Goal: Contribute content

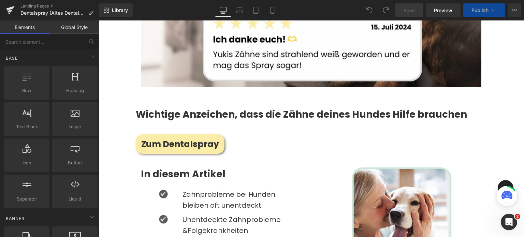
scroll to position [404, 0]
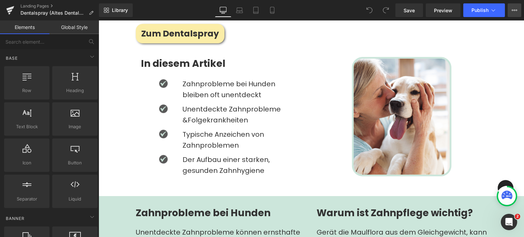
click at [516, 6] on button "View Live Page View with current Template Save Template to Library Schedule Pub…" at bounding box center [514, 10] width 14 height 14
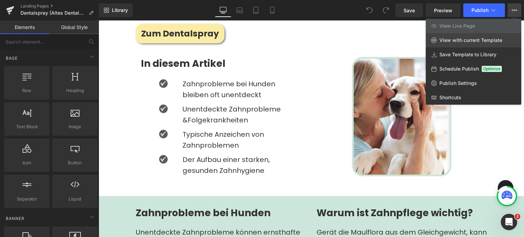
click at [444, 43] on span "View with current Template" at bounding box center [470, 40] width 63 height 6
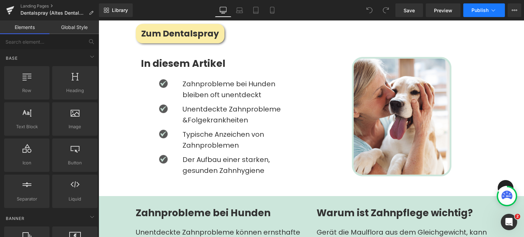
click at [471, 13] on button "Publish" at bounding box center [484, 10] width 42 height 14
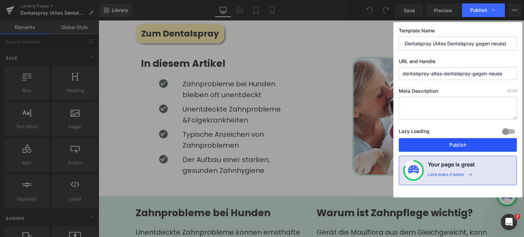
drag, startPoint x: 444, startPoint y: 144, endPoint x: 186, endPoint y: 89, distance: 264.0
click at [444, 144] on button "Publish" at bounding box center [458, 145] width 118 height 14
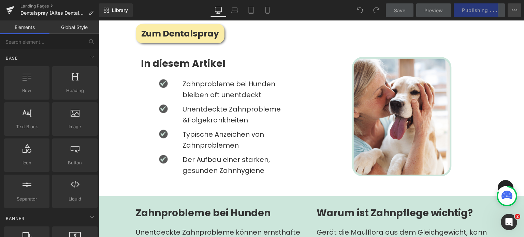
click at [517, 9] on icon at bounding box center [514, 10] width 5 height 5
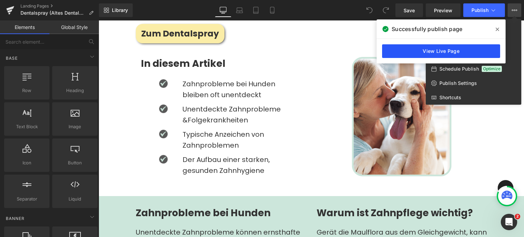
click at [454, 49] on link "View Live Page" at bounding box center [441, 51] width 118 height 14
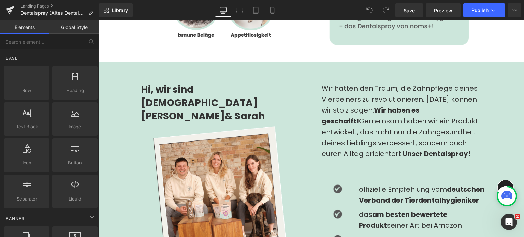
scroll to position [844, 0]
click at [372, 94] on div "Wir hatten den Traum, die Zahnpflege deines Vierbeiners zu revolutionieren. [DA…" at bounding box center [402, 126] width 160 height 87
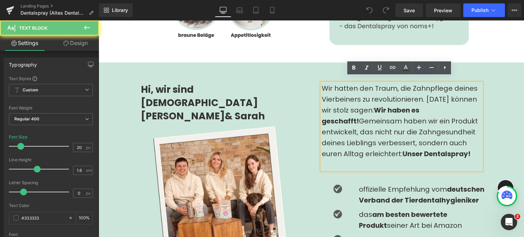
click at [372, 94] on div "Wir hatten den Traum, die Zahnpflege deines Vierbeiners zu revolutionieren. [DA…" at bounding box center [402, 126] width 160 height 87
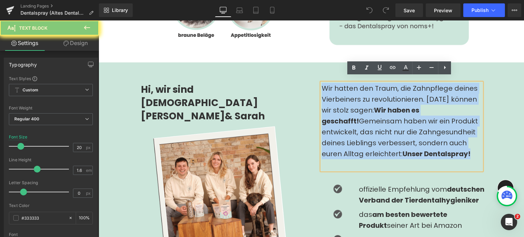
click at [372, 94] on div "Wir hatten den Traum, die Zahnpflege deines Vierbeiners zu revolutionieren. [DA…" at bounding box center [402, 126] width 160 height 87
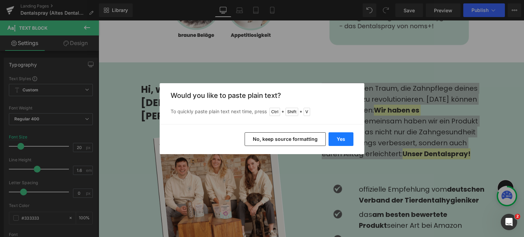
click at [338, 137] on button "Yes" at bounding box center [340, 139] width 25 height 14
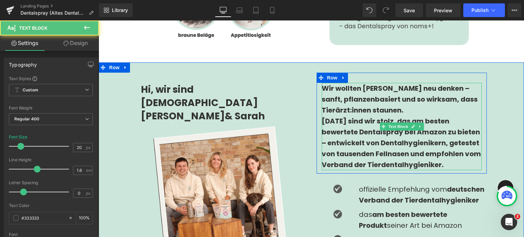
click at [343, 120] on strong "[DATE] sind wir stolz, das am besten bewertete Dentalspray bei Amazon zu bieten…" at bounding box center [401, 142] width 159 height 53
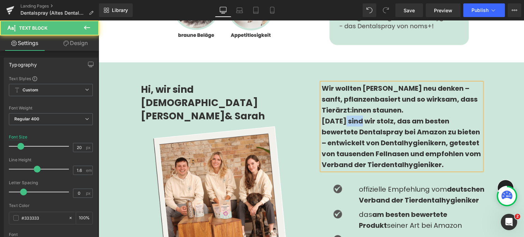
click at [343, 120] on strong "[DATE] sind wir stolz, das am besten bewertete Dentalspray bei Amazon zu bieten…" at bounding box center [401, 142] width 159 height 53
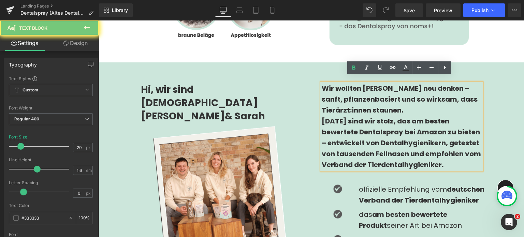
click at [430, 156] on strong "[DATE] sind wir stolz, das am besten bewertete Dentalspray bei Amazon zu bieten…" at bounding box center [401, 142] width 159 height 53
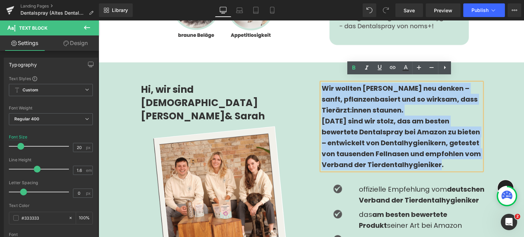
drag, startPoint x: 446, startPoint y: 158, endPoint x: 311, endPoint y: 76, distance: 157.6
click at [311, 76] on div "Wir wollten [PERSON_NAME] neu denken – sanft, pflanzenbasiert und so wirksam, d…" at bounding box center [401, 205] width 181 height 264
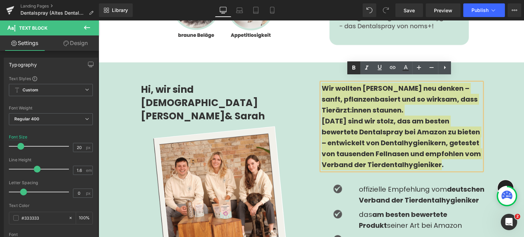
click at [353, 64] on icon at bounding box center [354, 68] width 8 height 8
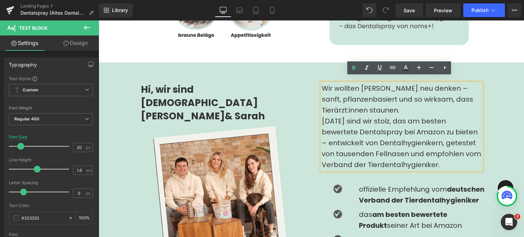
click at [365, 105] on div "Wir wollten [PERSON_NAME] neu denken – sanft, pflanzenbasiert und so wirksam, d…" at bounding box center [402, 99] width 160 height 33
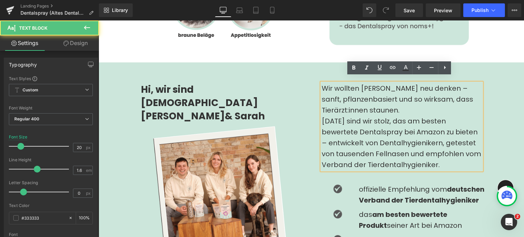
click at [442, 83] on div "Wir wollten [PERSON_NAME] neu denken – sanft, pflanzenbasiert und so wirksam, d…" at bounding box center [402, 99] width 160 height 33
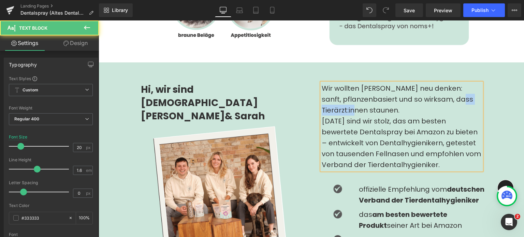
drag, startPoint x: 353, startPoint y: 102, endPoint x: 312, endPoint y: 102, distance: 40.6
click at [312, 102] on div "Wir wollten [PERSON_NAME] neu denken: sanft, pflanzenbasiert und so wirksam, da…" at bounding box center [401, 205] width 181 height 264
click at [424, 103] on div "Wir wollten [PERSON_NAME] neu denken: sanft, pflanzenbasiert und so wirksam, da…" at bounding box center [402, 99] width 160 height 33
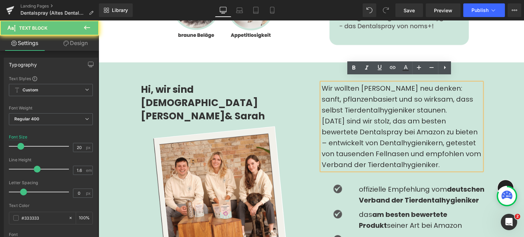
click at [337, 149] on div "[DATE] sind wir stolz, das am besten bewertete Dentalspray bei Amazon zu bieten…" at bounding box center [402, 143] width 160 height 55
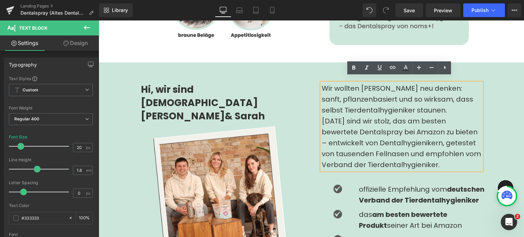
click at [437, 126] on div "[DATE] sind wir stolz, das am besten bewertete Dentalspray bei Amazon zu bieten…" at bounding box center [402, 143] width 160 height 55
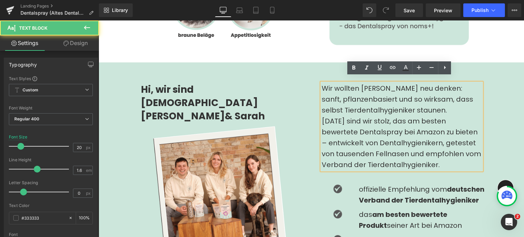
click at [442, 127] on div "[DATE] sind wir stolz, das am besten bewertete Dentalspray bei Amazon zu bieten…" at bounding box center [402, 143] width 160 height 55
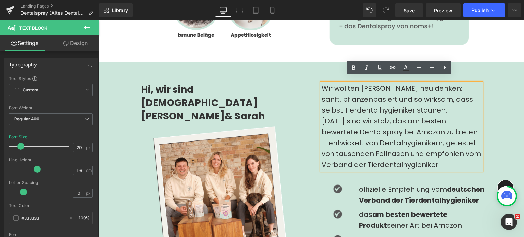
click at [348, 137] on div "[DATE] sind wir stolz, das am besten bewertete Dentalspray bei Amazon zu bieten…" at bounding box center [402, 143] width 160 height 55
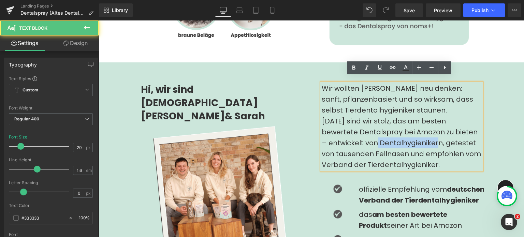
click at [348, 137] on div "[DATE] sind wir stolz, das am besten bewertete Dentalspray bei Amazon zu bieten…" at bounding box center [402, 143] width 160 height 55
click at [330, 135] on div "[DATE] sind wir stolz, das am besten bewertete Dentalspray bei Amazon zu bieten…" at bounding box center [402, 143] width 160 height 55
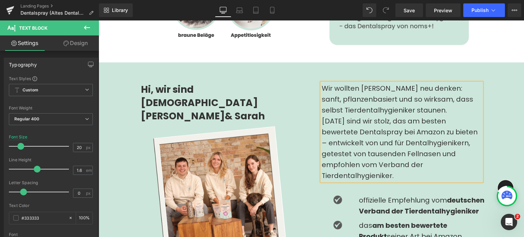
click at [418, 138] on div "[DATE] sind wir stolz, das am besten bewertete Dentalspray bei Amazon zu bieten…" at bounding box center [402, 148] width 160 height 65
click at [332, 150] on div "[DATE] sind wir stolz, das am besten bewertete Dentalspray bei Amazon zu bieten…" at bounding box center [402, 148] width 160 height 65
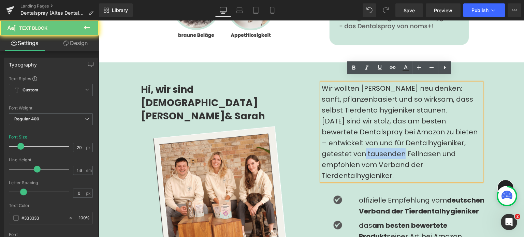
click at [332, 150] on div "[DATE] sind wir stolz, das am besten bewertete Dentalspray bei Amazon zu bieten…" at bounding box center [402, 148] width 160 height 65
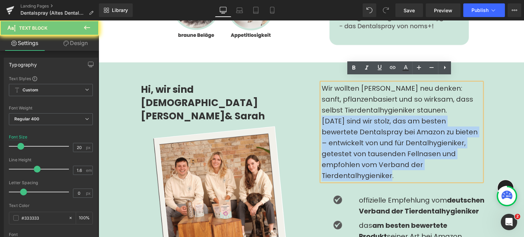
click at [332, 150] on div "[DATE] sind wir stolz, das am besten bewertete Dentalspray bei Amazon zu bieten…" at bounding box center [402, 148] width 160 height 65
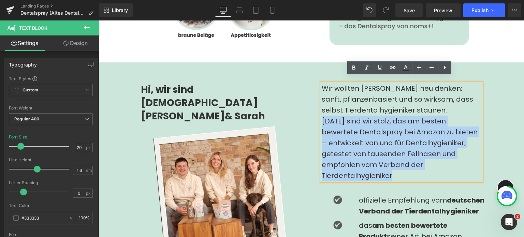
click at [351, 147] on div "[DATE] sind wir stolz, das am besten bewertete Dentalspray bei Amazon zu bieten…" at bounding box center [402, 148] width 160 height 65
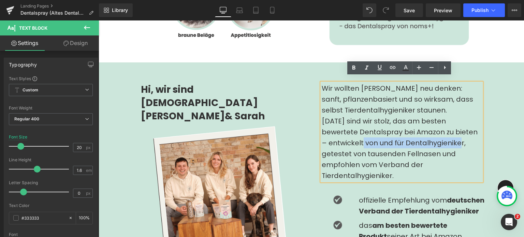
drag, startPoint x: 416, startPoint y: 137, endPoint x: 319, endPoint y: 133, distance: 97.3
click at [322, 133] on div "[DATE] sind wir stolz, das am besten bewertete Dentalspray bei Amazon zu bieten…" at bounding box center [402, 148] width 160 height 65
click at [356, 144] on div "[DATE] sind wir stolz, das am besten bewertete Dentalspray bei Amazon zu bieten…" at bounding box center [402, 148] width 160 height 65
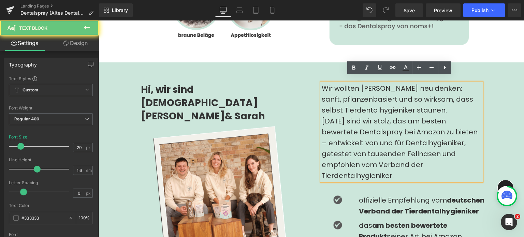
click at [422, 140] on div "[DATE] sind wir stolz, das am besten bewertete Dentalspray bei Amazon zu bieten…" at bounding box center [402, 148] width 160 height 65
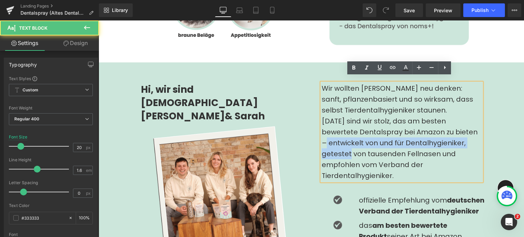
drag, startPoint x: 450, startPoint y: 136, endPoint x: 442, endPoint y: 123, distance: 14.4
click at [442, 123] on div "[DATE] sind wir stolz, das am besten bewertete Dentalspray bei Amazon zu bieten…" at bounding box center [402, 148] width 160 height 65
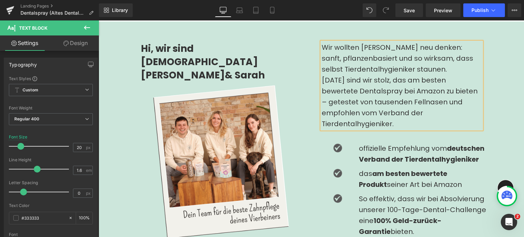
scroll to position [887, 0]
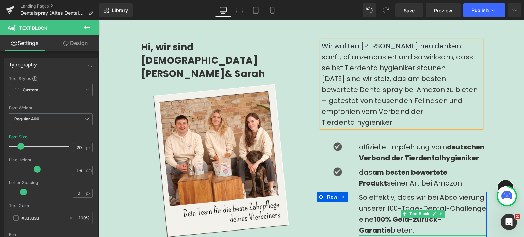
click at [374, 192] on p "So effektiv, dass wir bei Absolvierung unserer 100-Tage-Dental-Challenge eine 1…" at bounding box center [423, 214] width 128 height 44
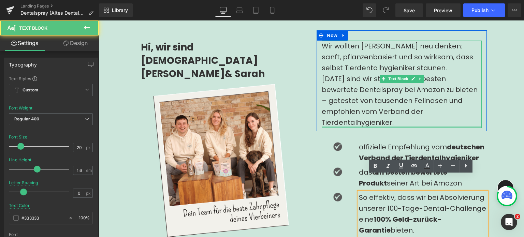
click at [368, 126] on div at bounding box center [402, 127] width 160 height 2
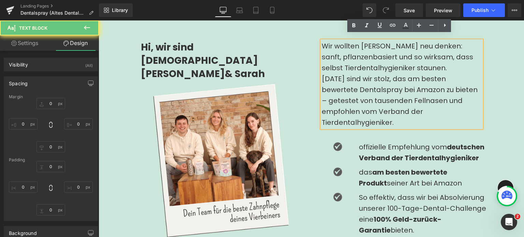
click at [353, 77] on div "[DATE] sind wir stolz, das am besten bewertete Dentalspray bei Amazon zu bieten…" at bounding box center [402, 100] width 160 height 55
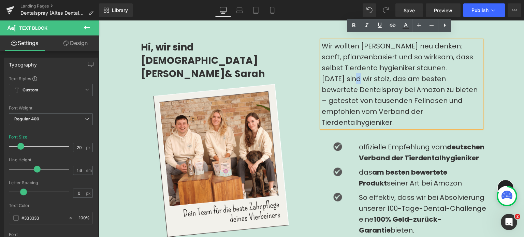
click at [353, 77] on div "[DATE] sind wir stolz, das am besten bewertete Dentalspray bei Amazon zu bieten…" at bounding box center [402, 100] width 160 height 55
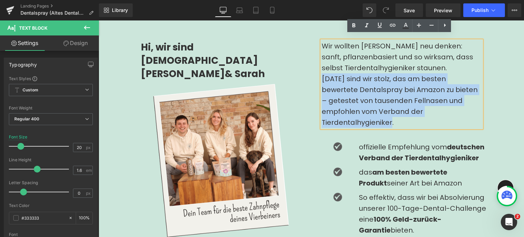
click at [353, 77] on div "[DATE] sind wir stolz, das am besten bewertete Dentalspray bei Amazon zu bieten…" at bounding box center [402, 100] width 160 height 55
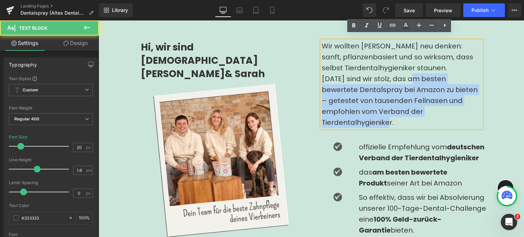
drag, startPoint x: 412, startPoint y: 70, endPoint x: 431, endPoint y: 104, distance: 39.6
click at [431, 104] on div "[DATE] sind wir stolz, das am besten bewertete Dentalspray bei Amazon zu bieten…" at bounding box center [402, 100] width 160 height 55
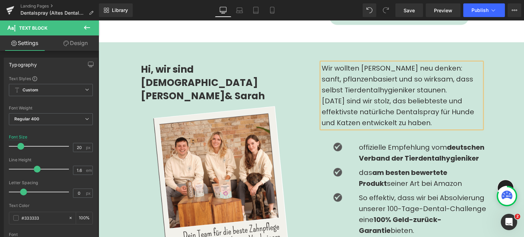
scroll to position [864, 0]
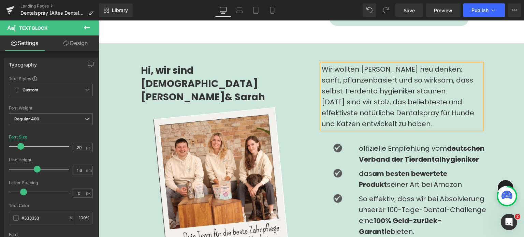
click at [432, 117] on div "[DATE] sind wir stolz, das beliebteste und effektivste natürliche Dentalspray f…" at bounding box center [402, 113] width 160 height 33
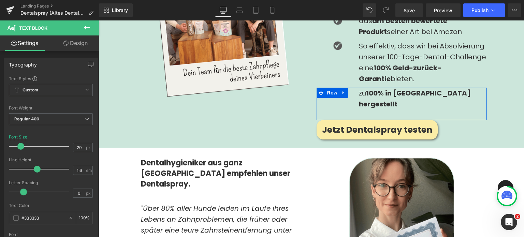
scroll to position [972, 0]
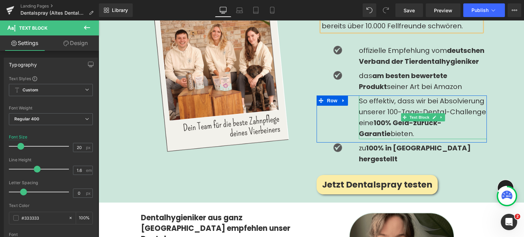
click at [376, 103] on p "So effektiv, dass wir bei Absolvierung unserer 100-Tage-Dental-Challenge eine 1…" at bounding box center [423, 117] width 128 height 44
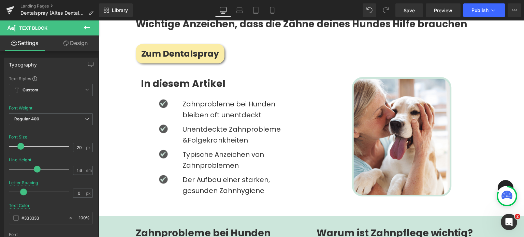
scroll to position [474, 0]
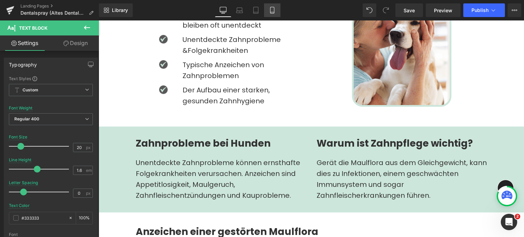
click at [275, 10] on icon at bounding box center [272, 10] width 7 height 7
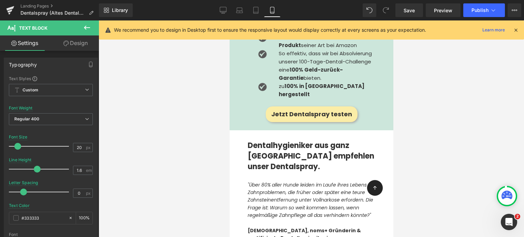
scroll to position [1302, 0]
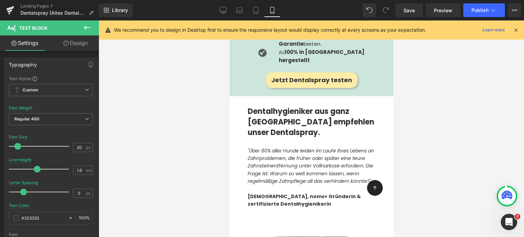
click at [249, 101] on div "Dentalhygieniker aus ganz [GEOGRAPHIC_DATA] empfehlen unser Dentalspray. Headin…" at bounding box center [311, 118] width 138 height 45
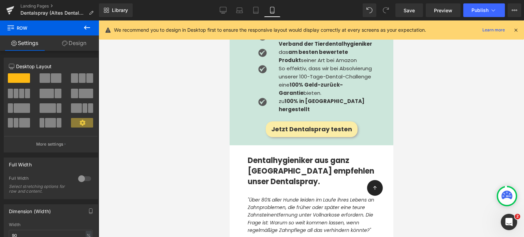
scroll to position [1252, 0]
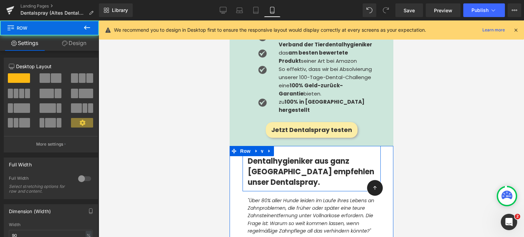
click at [246, 156] on div "Dentalhygieniker aus ganz [GEOGRAPHIC_DATA] empfehlen unser Dentalspray. Heading" at bounding box center [311, 171] width 138 height 31
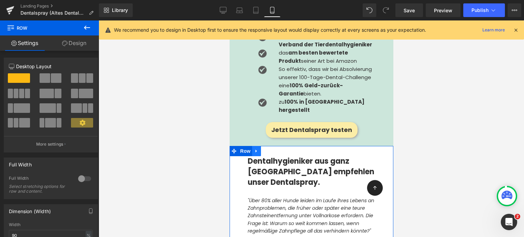
click at [257, 149] on icon at bounding box center [256, 151] width 5 height 5
click at [268, 146] on link at bounding box center [265, 151] width 9 height 10
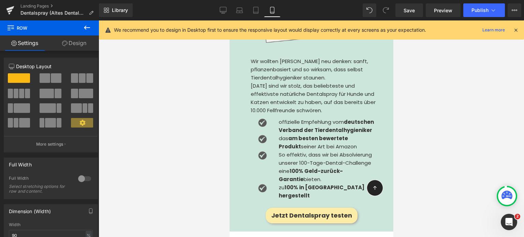
scroll to position [1168, 0]
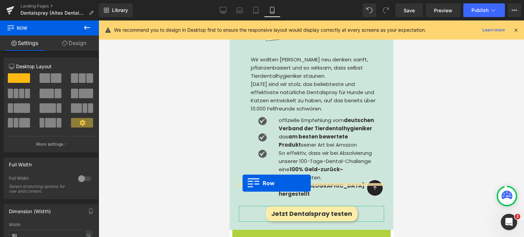
drag, startPoint x: 235, startPoint y: 195, endPoint x: 242, endPoint y: 184, distance: 13.3
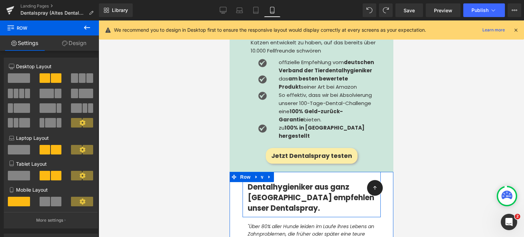
scroll to position [1246, 0]
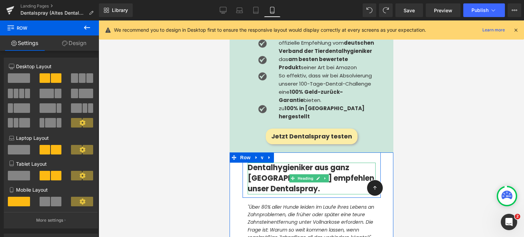
click at [275, 162] on span "Dentalhygieniker aus ganz [GEOGRAPHIC_DATA] empfehlen unser Dentalspray." at bounding box center [310, 178] width 127 height 32
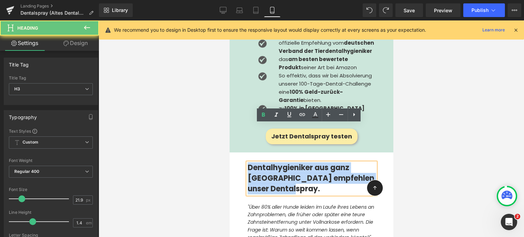
click at [275, 162] on span "Dentalhygieniker aus ganz [GEOGRAPHIC_DATA] empfehlen unser Dentalspray." at bounding box center [310, 178] width 127 height 32
paste div
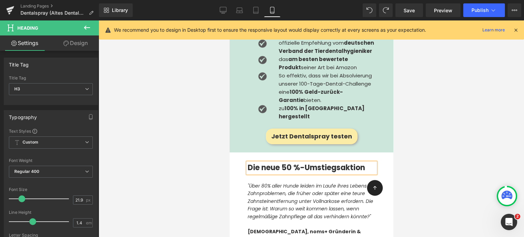
click at [280, 182] on icon ""Über 80% aller Hunde leiden im Laufe ihres Lebens an Zahnproblemen, die früher…" at bounding box center [310, 201] width 127 height 38
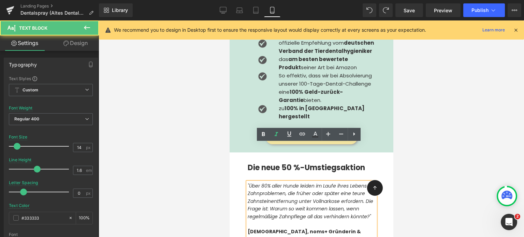
click at [280, 182] on icon ""Über 80% aller Hunde leiden im Laufe ihres Lebens an Zahnproblemen, die früher…" at bounding box center [310, 201] width 127 height 38
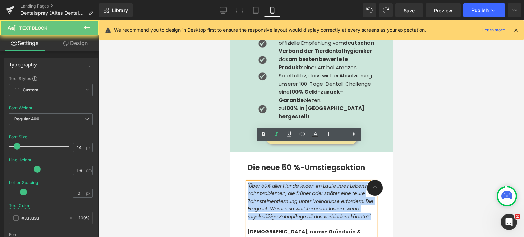
click at [280, 182] on icon ""Über 80% aller Hunde leiden im Laufe ihres Lebens an Zahnproblemen, die früher…" at bounding box center [310, 201] width 127 height 38
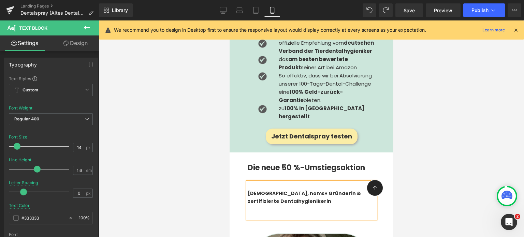
click at [283, 190] on strong "[DEMOGRAPHIC_DATA], noms+ Gründerin & zertifizierte Dentalhygienikerin" at bounding box center [303, 197] width 113 height 14
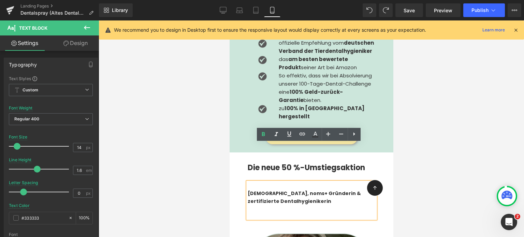
click at [283, 190] on strong "[DEMOGRAPHIC_DATA], noms+ Gründerin & zertifizierte Dentalhygienikerin" at bounding box center [303, 197] width 113 height 14
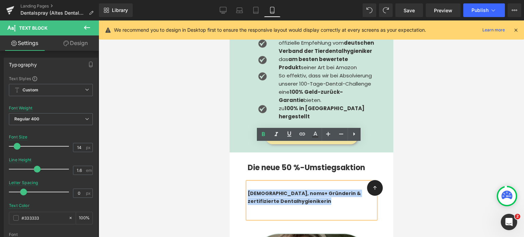
click at [283, 190] on strong "[DEMOGRAPHIC_DATA], noms+ Gründerin & zertifizierte Dentalhygienikerin" at bounding box center [303, 197] width 113 height 14
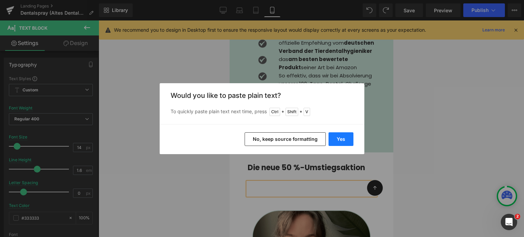
click at [343, 137] on button "Yes" at bounding box center [340, 139] width 25 height 14
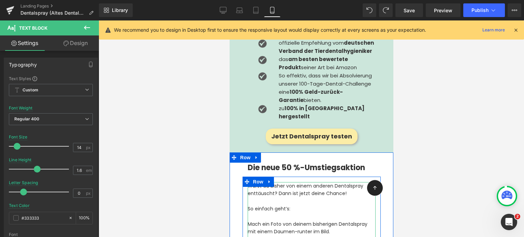
click at [295, 197] on div at bounding box center [311, 201] width 128 height 8
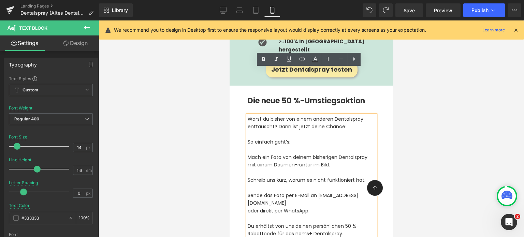
scroll to position [1308, 0]
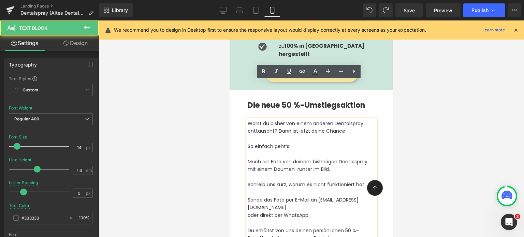
click at [258, 150] on div at bounding box center [311, 154] width 128 height 8
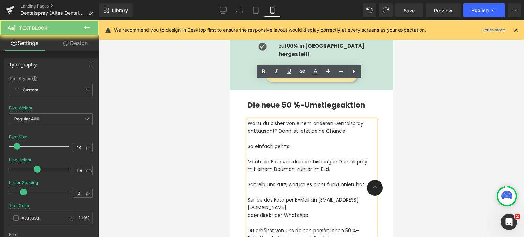
click at [265, 143] on div "So einfach geht’s:" at bounding box center [311, 147] width 128 height 8
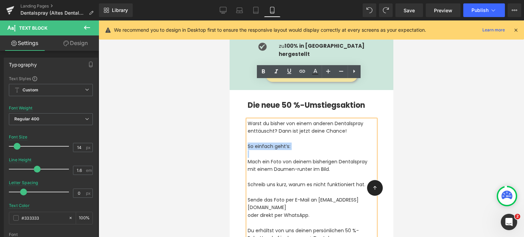
click at [265, 143] on div "So einfach geht’s:" at bounding box center [311, 147] width 128 height 8
click at [262, 74] on icon at bounding box center [263, 72] width 8 height 8
click at [283, 173] on div at bounding box center [311, 177] width 128 height 8
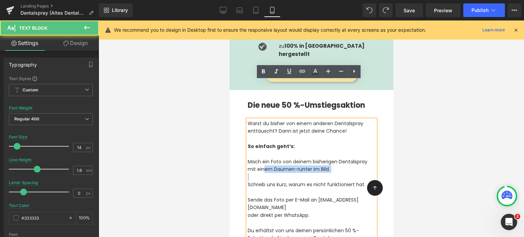
drag, startPoint x: 349, startPoint y: 134, endPoint x: 263, endPoint y: 131, distance: 86.0
click at [263, 131] on div "Warst du bisher von einem anderen Dentalspray enttäuscht? Dann ist jetzt deine …" at bounding box center [311, 195] width 128 height 151
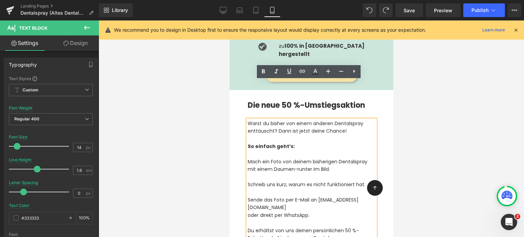
click at [249, 158] on div "Mach ein Foto von deinem bisherigen Dentalspray mit einem Daumen-runter im Bild." at bounding box center [311, 165] width 128 height 15
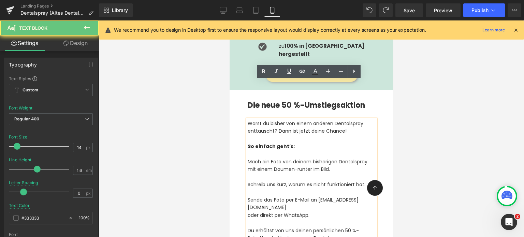
click at [247, 158] on div "Mach ein Foto von deinem bisherigen Dentalspray mit einem Daumen-runter im Bild." at bounding box center [311, 165] width 128 height 15
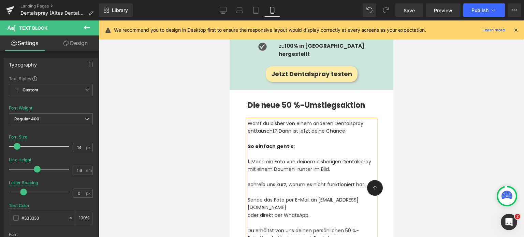
click at [247, 181] on div "Schreib uns kurz, warum es nicht funktioniert hat." at bounding box center [311, 185] width 128 height 8
click at [248, 196] on div "Sende das Foto per E-Mail an [EMAIL_ADDRESS][DOMAIN_NAME]" at bounding box center [311, 203] width 128 height 15
click at [324, 181] on div "2. Schreib uns kurz, warum es nicht funktioniert hat." at bounding box center [311, 185] width 128 height 8
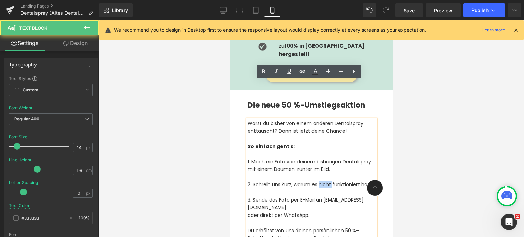
click at [324, 181] on div "2. Schreib uns kurz, warum es nicht funktioniert hat." at bounding box center [311, 185] width 128 height 8
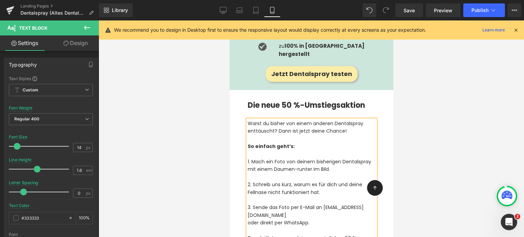
click at [336, 181] on div "2. Schreib uns kurz, warum es für dich und deine Fellnase nicht funktioniert ha…" at bounding box center [311, 188] width 128 height 15
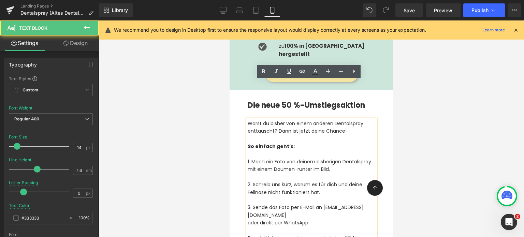
click at [332, 181] on div "2. Schreib uns kurz, warum es für dich und deine Fellnase nicht funktioniert ha…" at bounding box center [311, 188] width 128 height 15
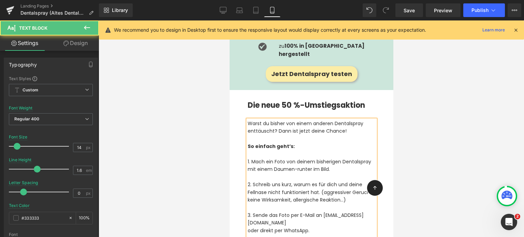
click at [324, 181] on div "2. Schreib uns kurz, warum es für dich und deine Fellnase nicht funktioniert ha…" at bounding box center [311, 192] width 128 height 23
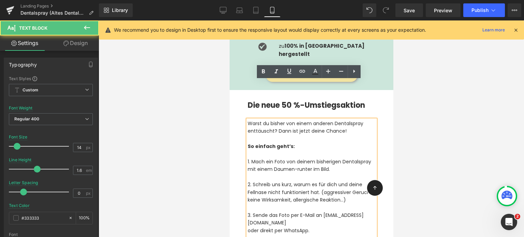
click at [321, 181] on div "2. Schreib uns kurz, warum es für dich und deine Fellnase nicht funktioniert ha…" at bounding box center [311, 192] width 128 height 23
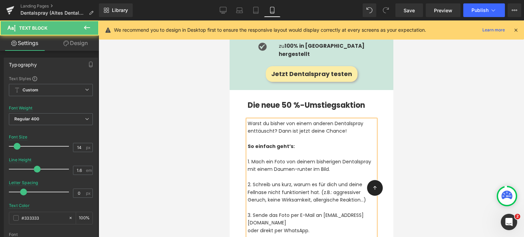
click at [308, 211] on div "3. Sende das Foto per E-Mail an [EMAIL_ADDRESS][DOMAIN_NAME]" at bounding box center [311, 218] width 128 height 15
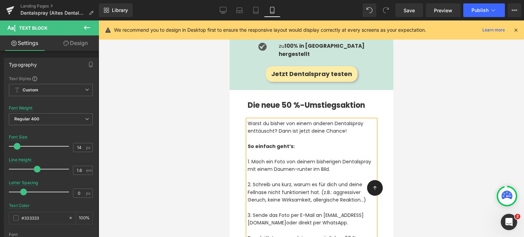
click at [294, 227] on div at bounding box center [311, 231] width 128 height 8
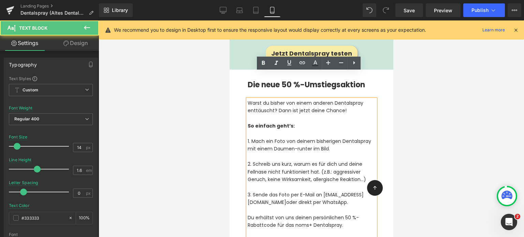
scroll to position [1329, 0]
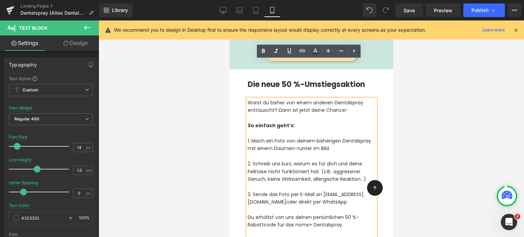
click at [247, 213] on div "Du erhältst von uns deinen persönlichen 50 %-Rabattcode für das noms+ Dentalspr…" at bounding box center [311, 220] width 128 height 15
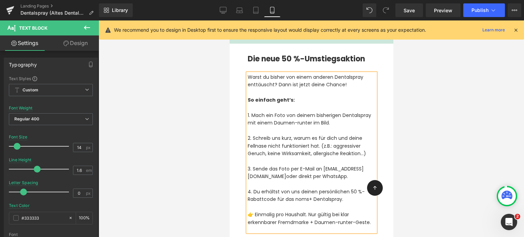
scroll to position [1380, 0]
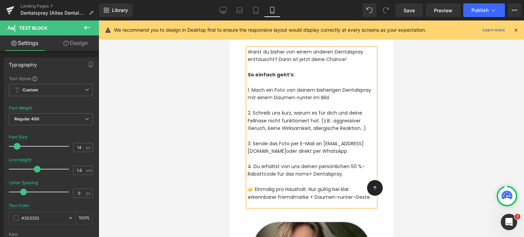
click at [323, 186] on div "👉 Einmalig pro Haushalt. Nur gültig bei klar erkennbarer Fremdmarke + Daumen-ru…" at bounding box center [311, 193] width 128 height 15
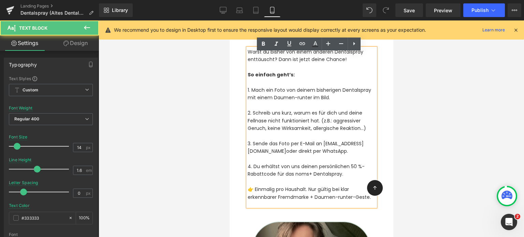
click at [323, 186] on div "👉 Einmalig pro Haushalt. Nur gültig bei klar erkennbarer Fremdmarke + Daumen-ru…" at bounding box center [311, 193] width 128 height 15
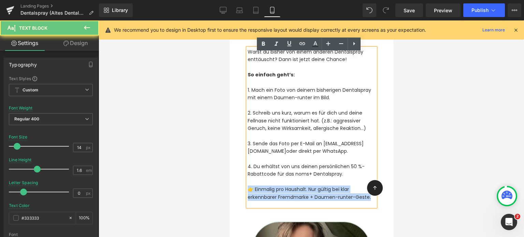
click at [323, 186] on div "👉 Einmalig pro Haushalt. Nur gültig bei klar erkennbarer Fremdmarke + Daumen-ru…" at bounding box center [311, 193] width 128 height 15
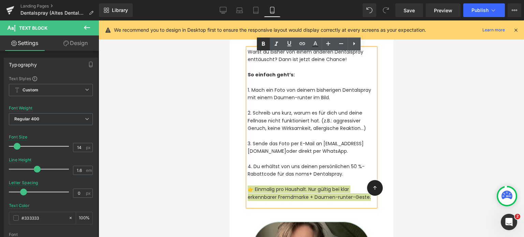
click at [263, 45] on icon at bounding box center [263, 44] width 3 height 4
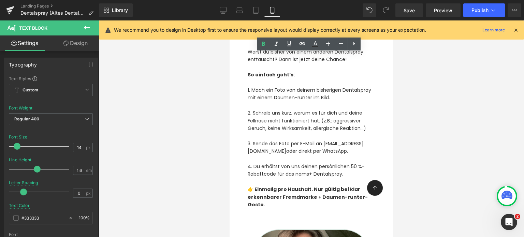
click at [174, 229] on div at bounding box center [311, 128] width 425 height 217
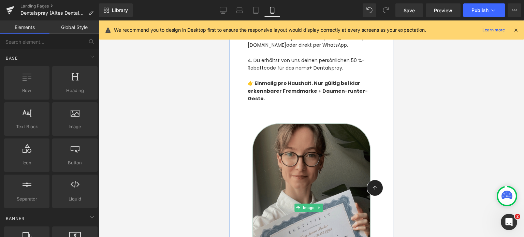
scroll to position [1487, 0]
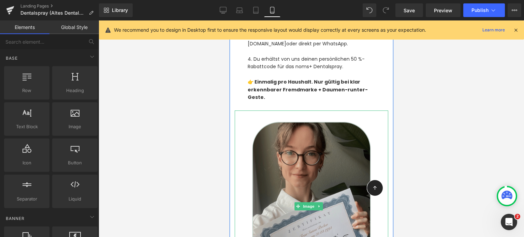
click at [289, 144] on img at bounding box center [310, 207] width 153 height 192
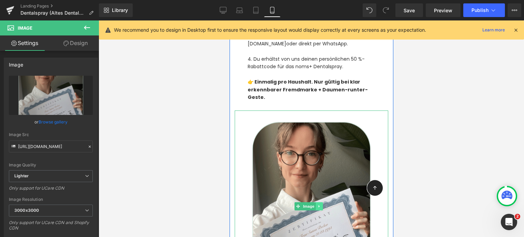
click at [322, 202] on link at bounding box center [318, 206] width 7 height 8
click at [322, 204] on icon at bounding box center [323, 206] width 4 height 4
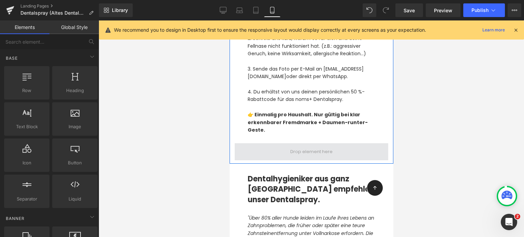
scroll to position [1452, 0]
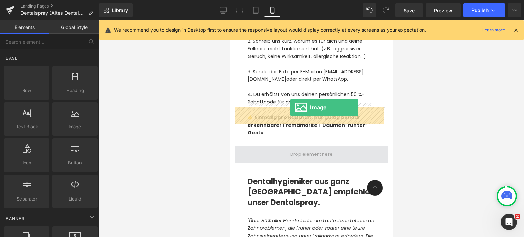
drag, startPoint x: 293, startPoint y: 134, endPoint x: 288, endPoint y: 108, distance: 26.7
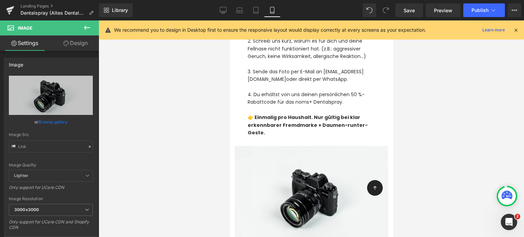
click at [423, 112] on div at bounding box center [311, 128] width 425 height 217
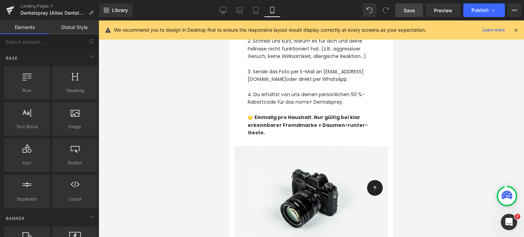
click at [415, 9] on span "Save" at bounding box center [408, 10] width 11 height 7
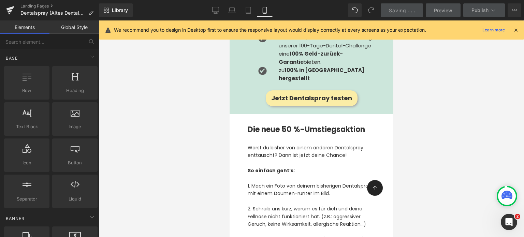
scroll to position [1291, 0]
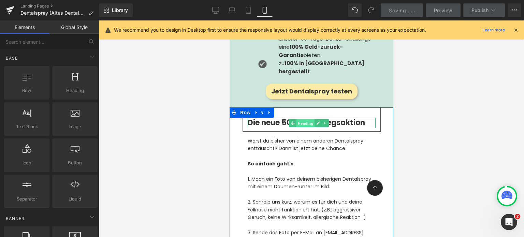
click at [303, 119] on span "Heading" at bounding box center [305, 123] width 18 height 8
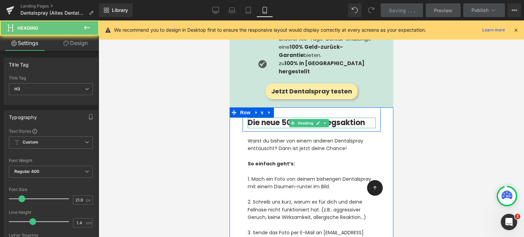
click at [275, 118] on h3 "Die neue 50 %-Umstiegsaktion" at bounding box center [311, 123] width 128 height 11
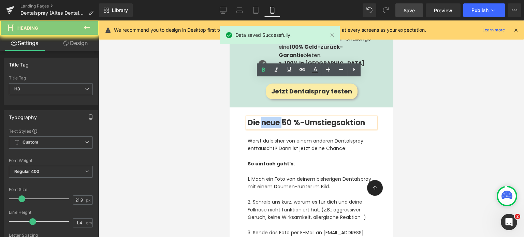
click at [275, 118] on h3 "Die neue 50 %-Umstiegsaktion" at bounding box center [311, 123] width 128 height 11
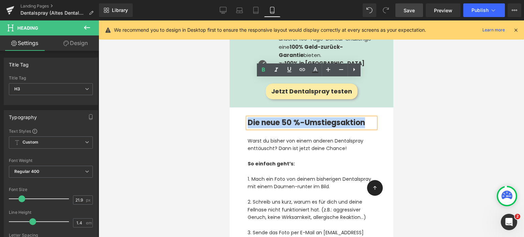
click at [264, 118] on h3 "Die neue 50 %-Umstiegsaktion" at bounding box center [311, 123] width 128 height 11
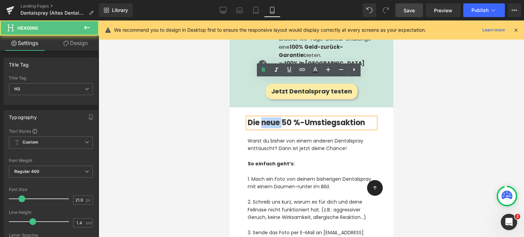
click at [264, 118] on h3 "Die neue 50 %-Umstiegsaktion" at bounding box center [311, 123] width 128 height 11
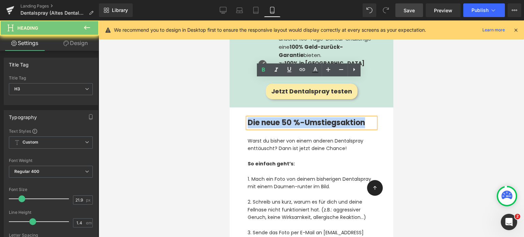
click at [264, 118] on h3 "Die neue 50 %-Umstiegsaktion" at bounding box center [311, 123] width 128 height 11
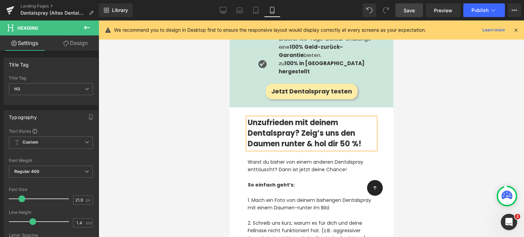
click at [254, 118] on h3 "Unzufrieden mit deinem Dentalspray? Zeig’s uns den Daumen runter & hol dir 50 %!" at bounding box center [311, 133] width 128 height 31
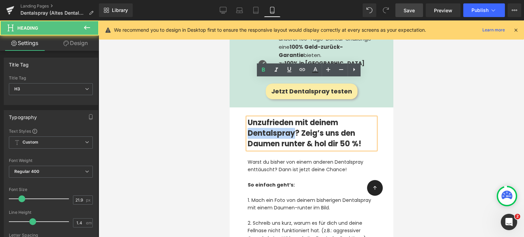
click at [254, 118] on h3 "Unzufrieden mit deinem Dentalspray? Zeig’s uns den Daumen runter & hol dir 50 %!" at bounding box center [311, 133] width 128 height 31
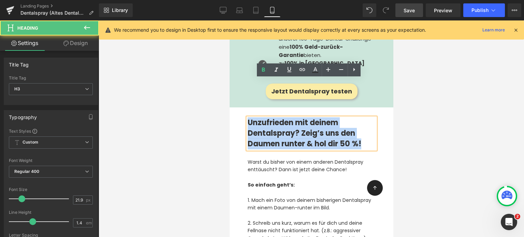
click at [254, 118] on h3 "Unzufrieden mit deinem Dentalspray? Zeig’s uns den Daumen runter & hol dir 50 %!" at bounding box center [311, 133] width 128 height 31
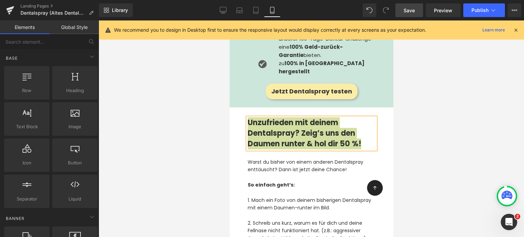
click at [214, 133] on div at bounding box center [311, 128] width 425 height 217
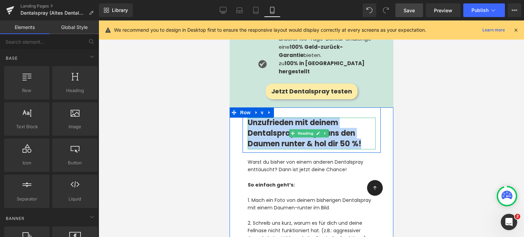
click at [273, 118] on h3 "Unzufrieden mit deinem Dentalspray? Zeig’s uns den Daumen runter & hol dir 50 %!" at bounding box center [311, 133] width 128 height 31
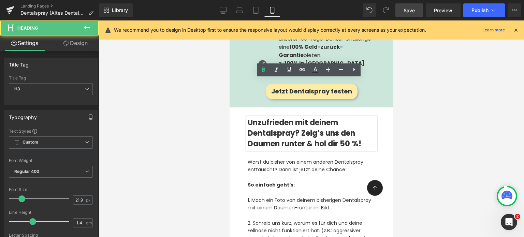
click at [359, 118] on h3 "Unzufrieden mit deinem Dentalspray? Zeig’s uns den Daumen runter & hol dir 50 %!" at bounding box center [311, 133] width 128 height 31
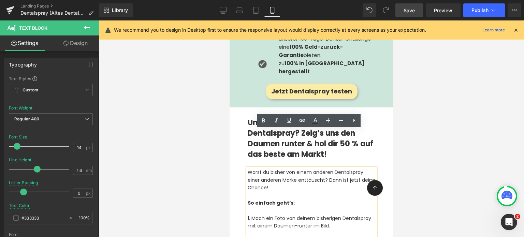
scroll to position [1507, 0]
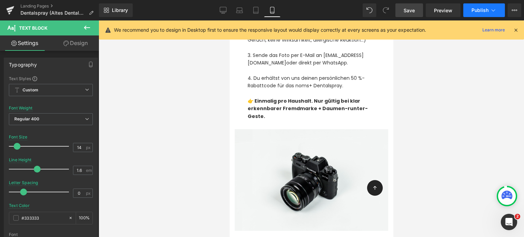
click at [486, 4] on button "Publish" at bounding box center [484, 10] width 42 height 14
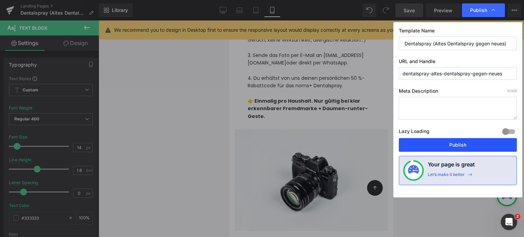
click at [449, 140] on button "Publish" at bounding box center [458, 145] width 118 height 14
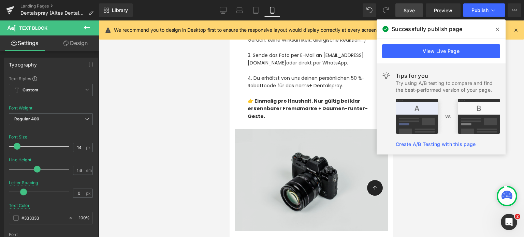
click at [264, 129] on img at bounding box center [310, 180] width 153 height 102
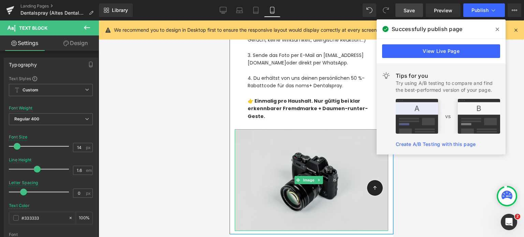
click at [264, 129] on img at bounding box center [310, 180] width 153 height 102
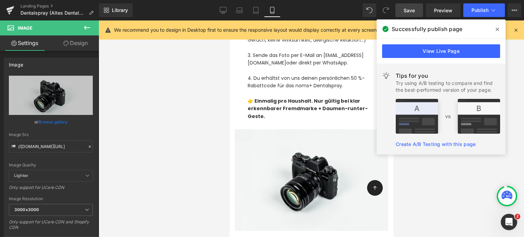
click at [496, 29] on icon at bounding box center [497, 29] width 3 height 5
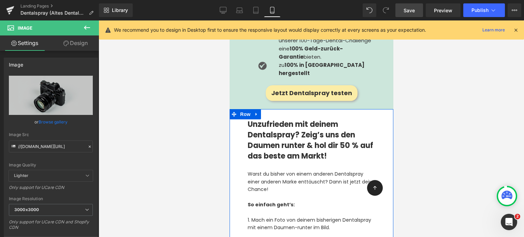
scroll to position [1288, 0]
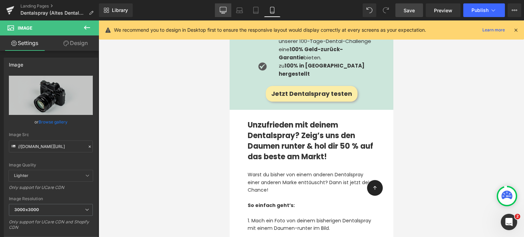
click at [228, 5] on link "Desktop" at bounding box center [223, 10] width 16 height 14
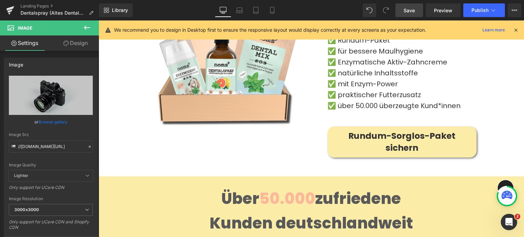
scroll to position [3496, 0]
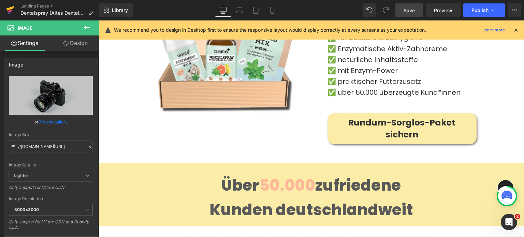
click at [18, 6] on link at bounding box center [10, 10] width 20 height 20
